Goal: Check status: Check status

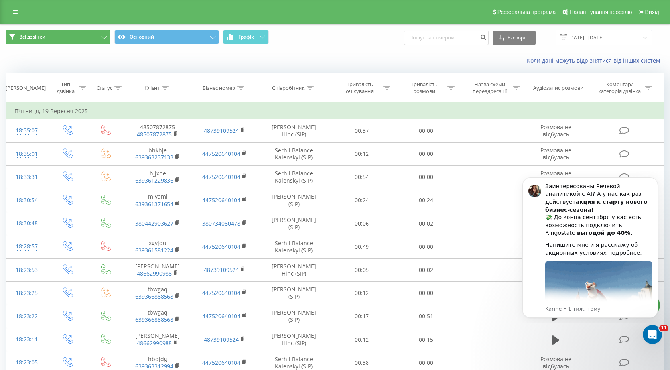
click at [103, 38] on icon at bounding box center [104, 37] width 6 height 3
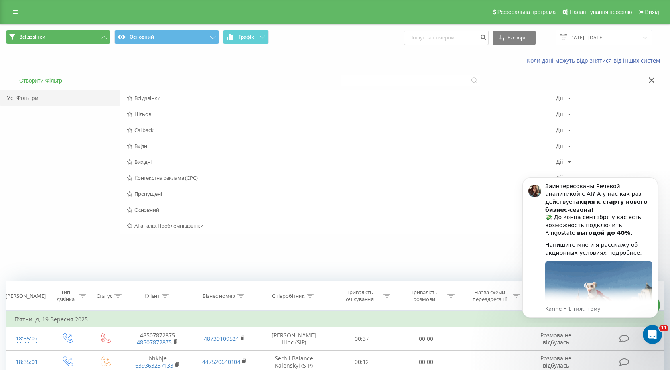
click at [297, 35] on span "Всі дзвінки Основний Графік" at bounding box center [167, 38] width 323 height 16
click at [617, 35] on input "[DATE] - [DATE]" at bounding box center [603, 38] width 96 height 16
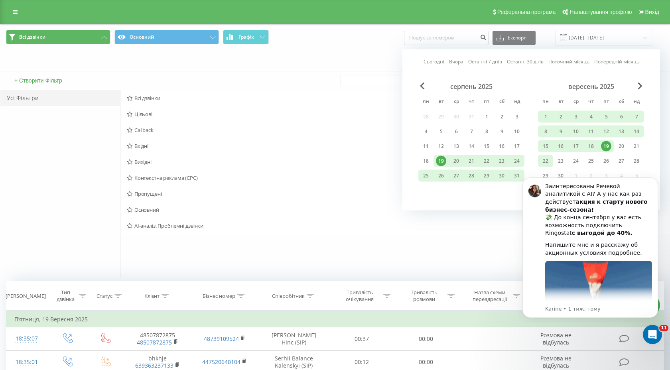
click at [549, 162] on div "22" at bounding box center [545, 161] width 10 height 10
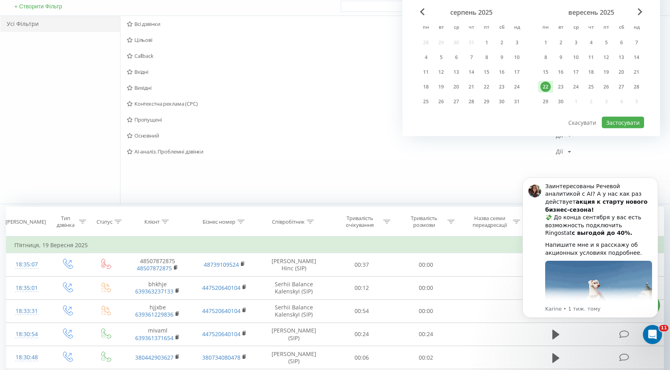
scroll to position [77, 0]
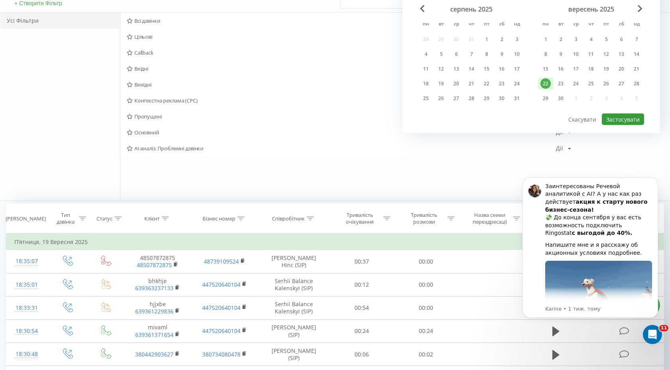
click at [622, 122] on button "Застосувати" at bounding box center [623, 120] width 42 height 12
type input "[DATE] - [DATE]"
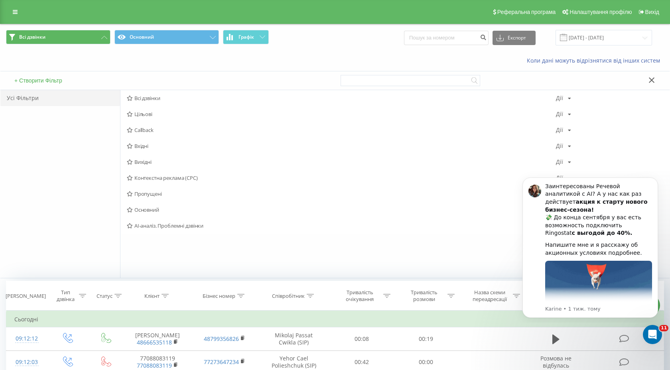
click at [289, 43] on span "Всі дзвінки Основний Графік" at bounding box center [167, 38] width 323 height 16
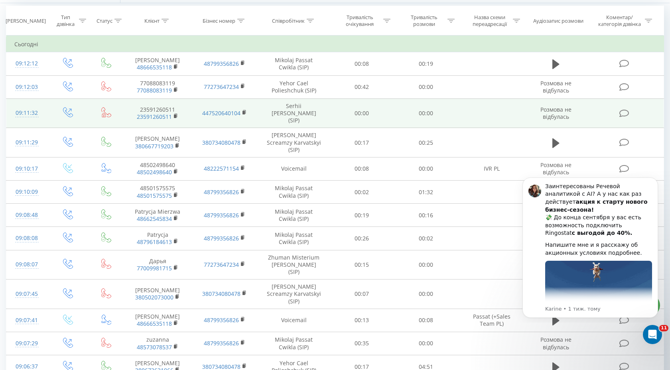
scroll to position [278, 0]
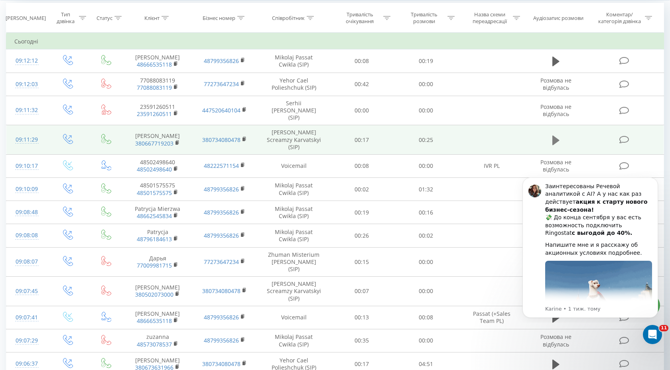
click at [553, 135] on icon at bounding box center [555, 140] width 7 height 10
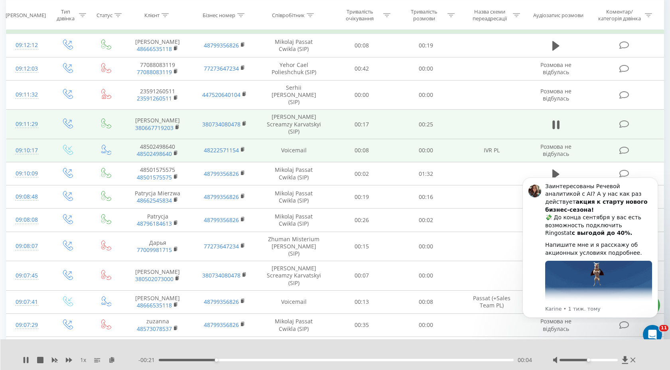
scroll to position [295, 0]
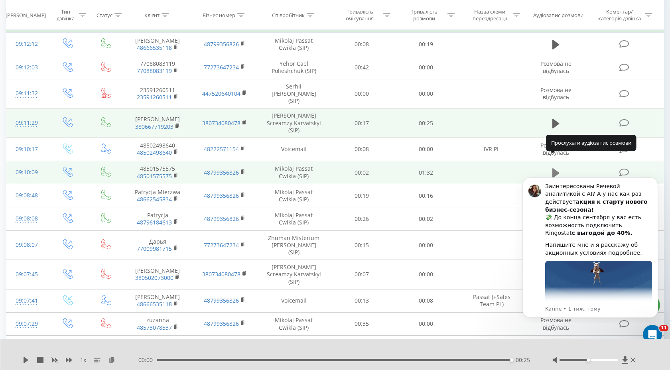
click at [554, 168] on icon at bounding box center [555, 173] width 7 height 10
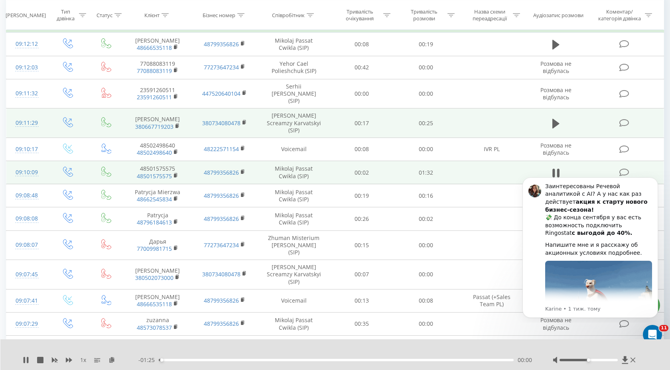
click at [554, 169] on icon at bounding box center [553, 173] width 2 height 9
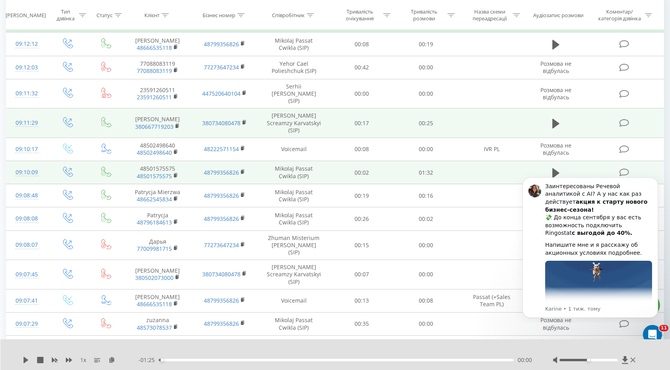
click at [554, 168] on icon at bounding box center [555, 173] width 7 height 10
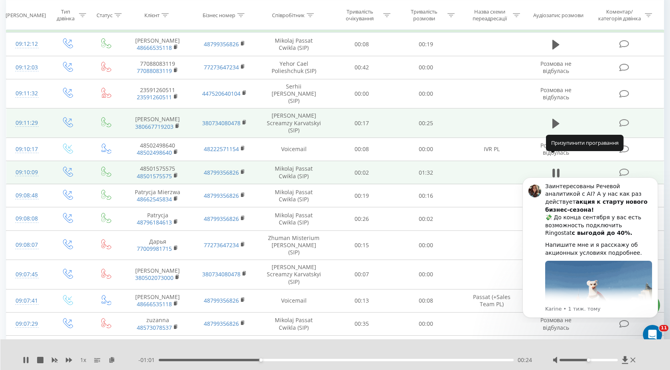
click at [554, 169] on icon at bounding box center [553, 173] width 2 height 9
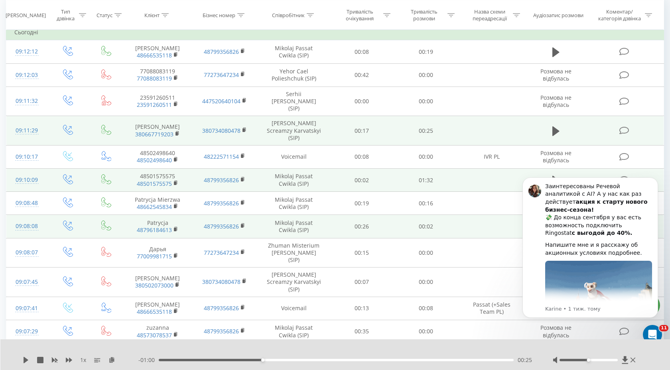
scroll to position [0, 0]
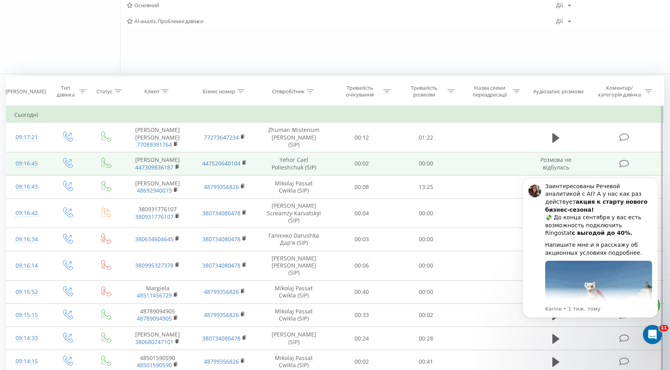
scroll to position [254, 0]
